Goal: Task Accomplishment & Management: Manage account settings

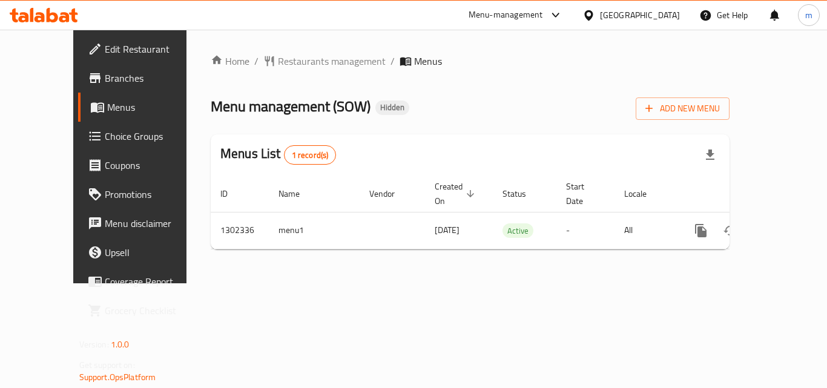
click at [511, 17] on div "Menu-management" at bounding box center [505, 15] width 74 height 15
click at [441, 101] on div "Restaurant-Management" at bounding box center [440, 105] width 95 height 13
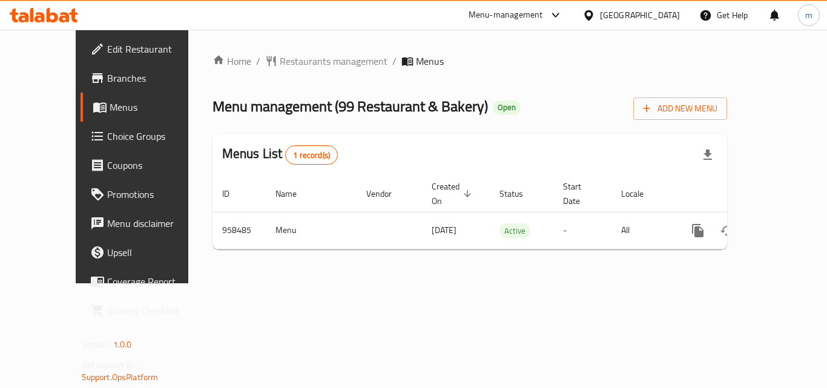
click at [667, 13] on div "[GEOGRAPHIC_DATA]" at bounding box center [640, 14] width 80 height 13
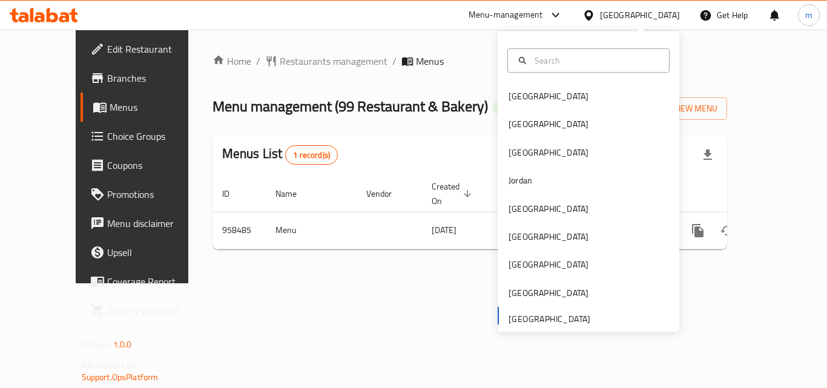
click at [525, 315] on div "Bahrain Egypt Iraq Jordan Kuwait Oman Qatar Saudi Arabia United Arab Emirates" at bounding box center [588, 206] width 182 height 249
click at [521, 13] on div "Menu-management" at bounding box center [505, 15] width 74 height 15
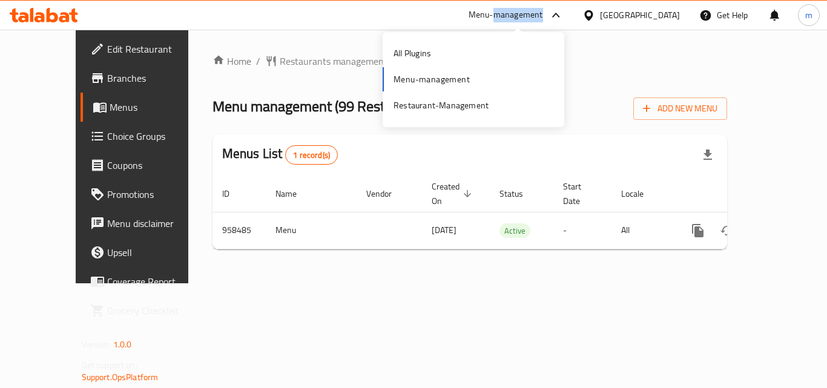
click at [521, 13] on div "Menu-management" at bounding box center [505, 15] width 74 height 15
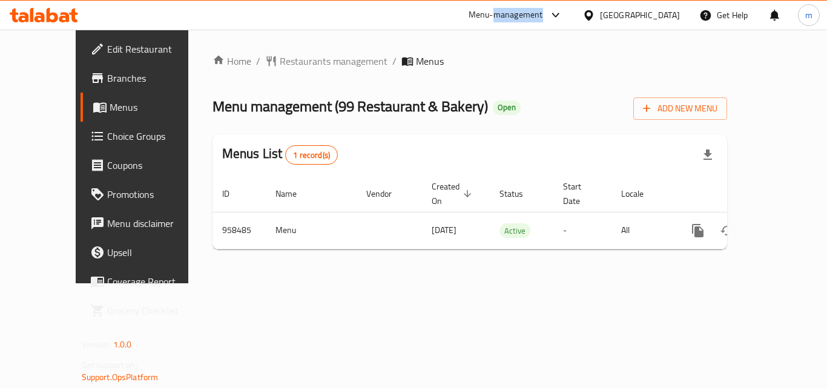
click at [522, 10] on div "Menu-management" at bounding box center [505, 15] width 74 height 15
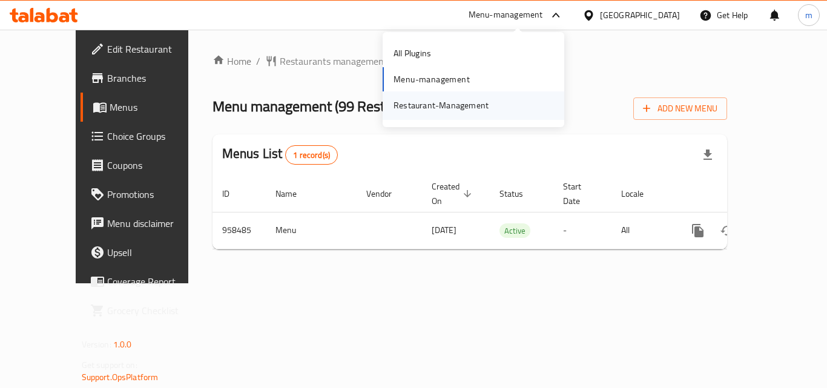
click at [473, 103] on div "Restaurant-Management" at bounding box center [440, 105] width 95 height 13
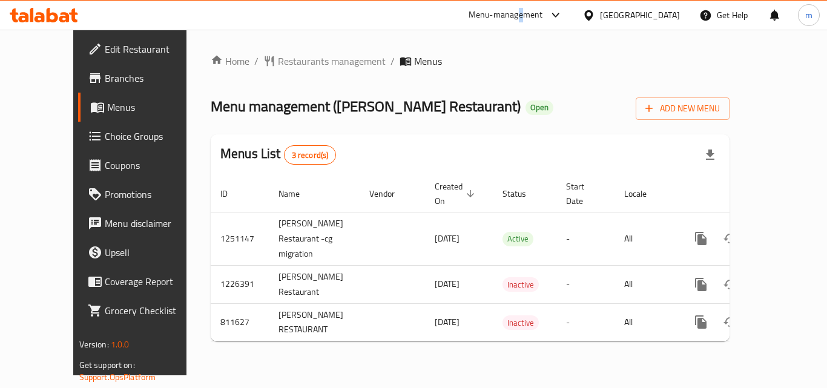
click at [523, 17] on div "Menu-management" at bounding box center [505, 15] width 74 height 15
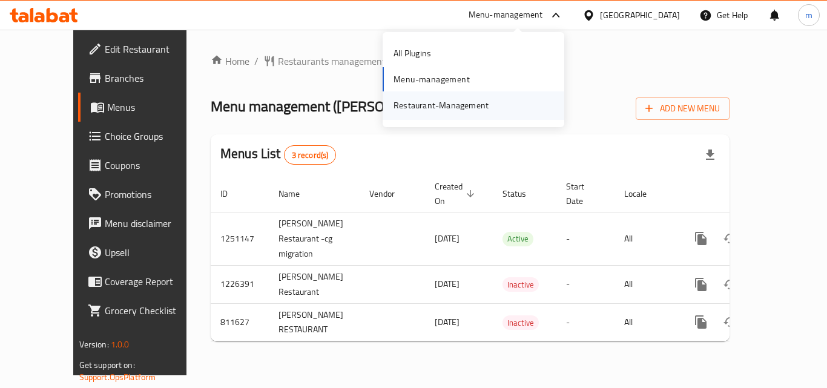
click at [471, 102] on div "Restaurant-Management" at bounding box center [440, 105] width 95 height 13
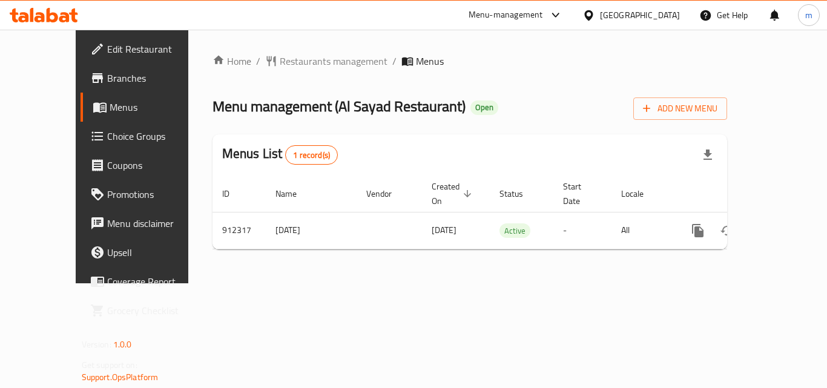
click at [504, 11] on div "Menu-management" at bounding box center [505, 15] width 74 height 15
click at [487, 103] on div "Restaurant-Management" at bounding box center [441, 105] width 114 height 28
